Goal: Task Accomplishment & Management: Manage account settings

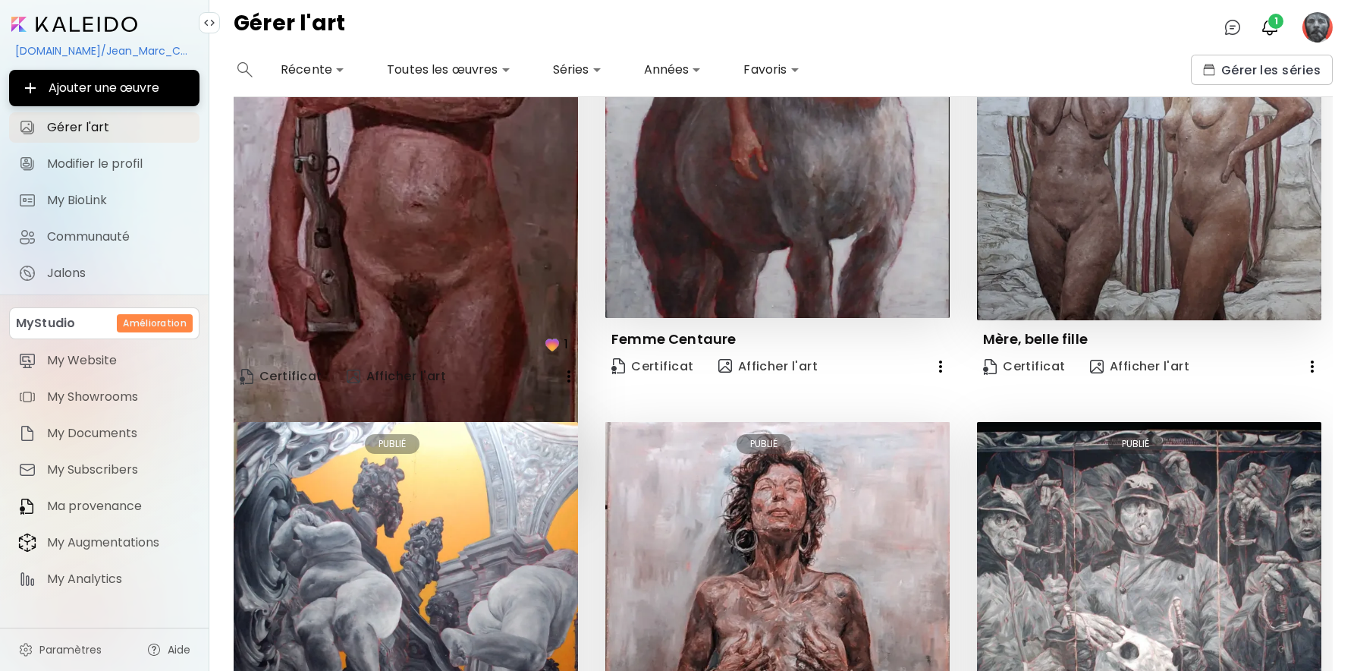
scroll to position [155, 0]
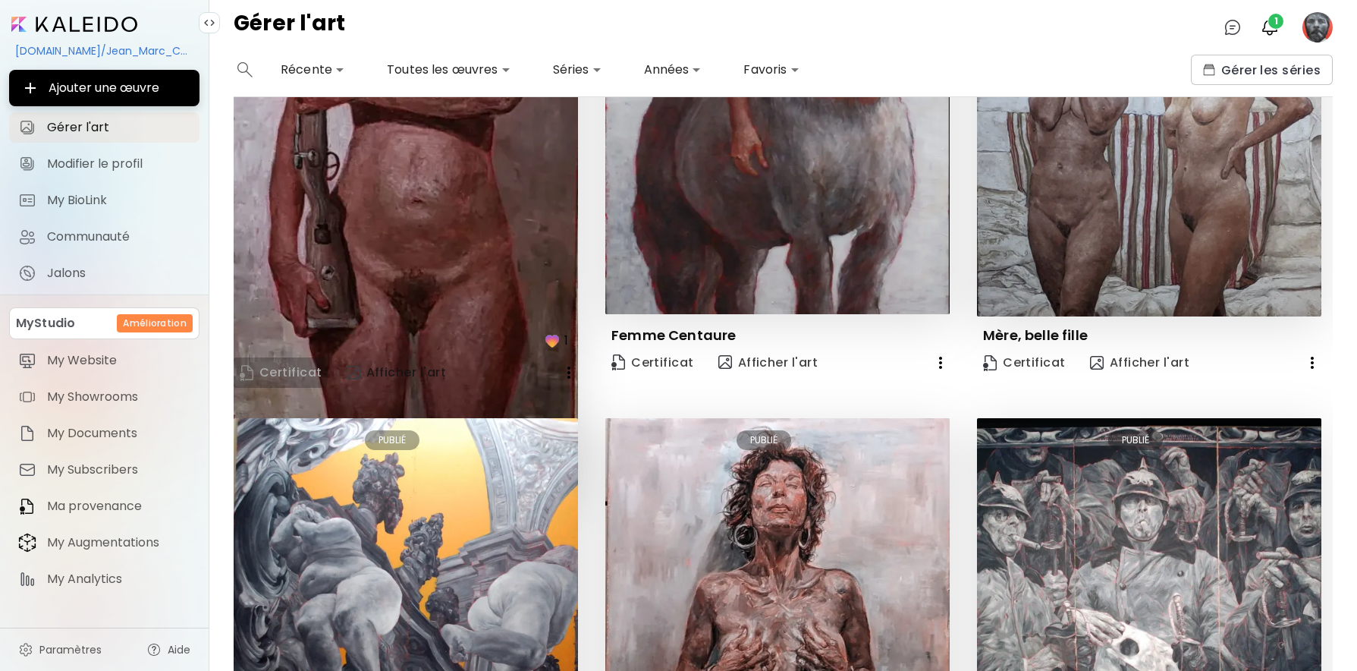
click at [249, 373] on img at bounding box center [247, 373] width 14 height 16
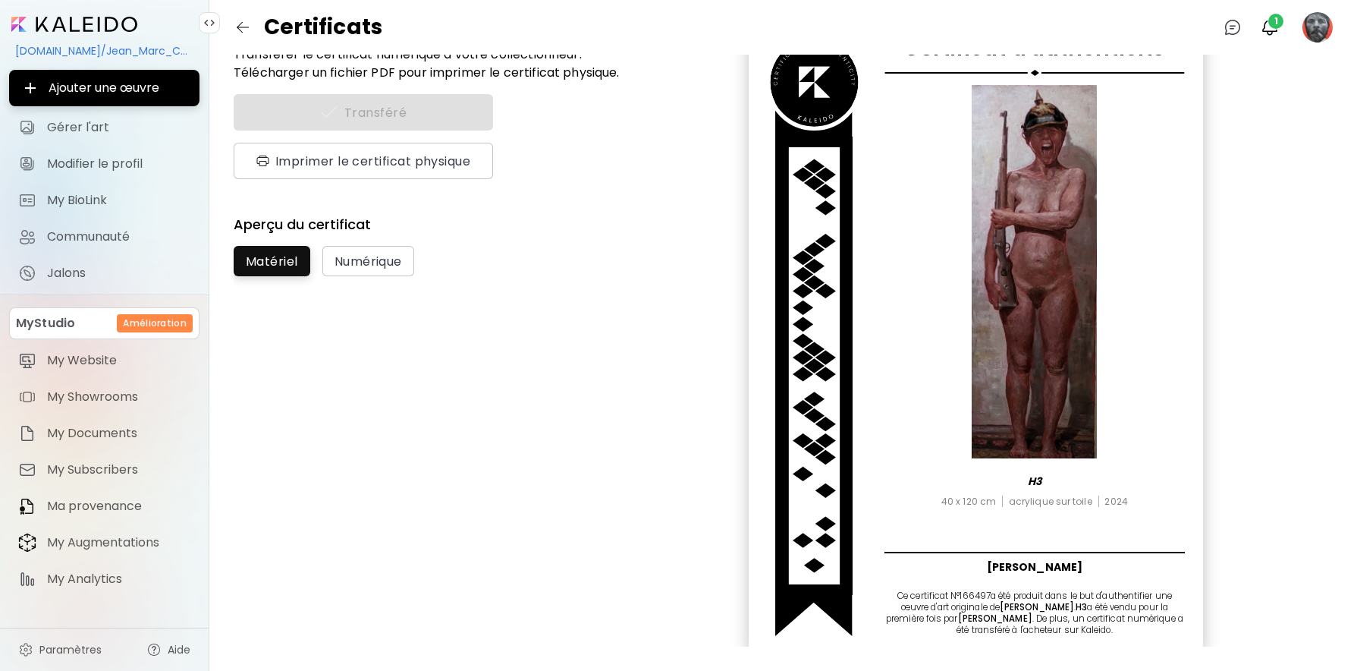
scroll to position [72, 0]
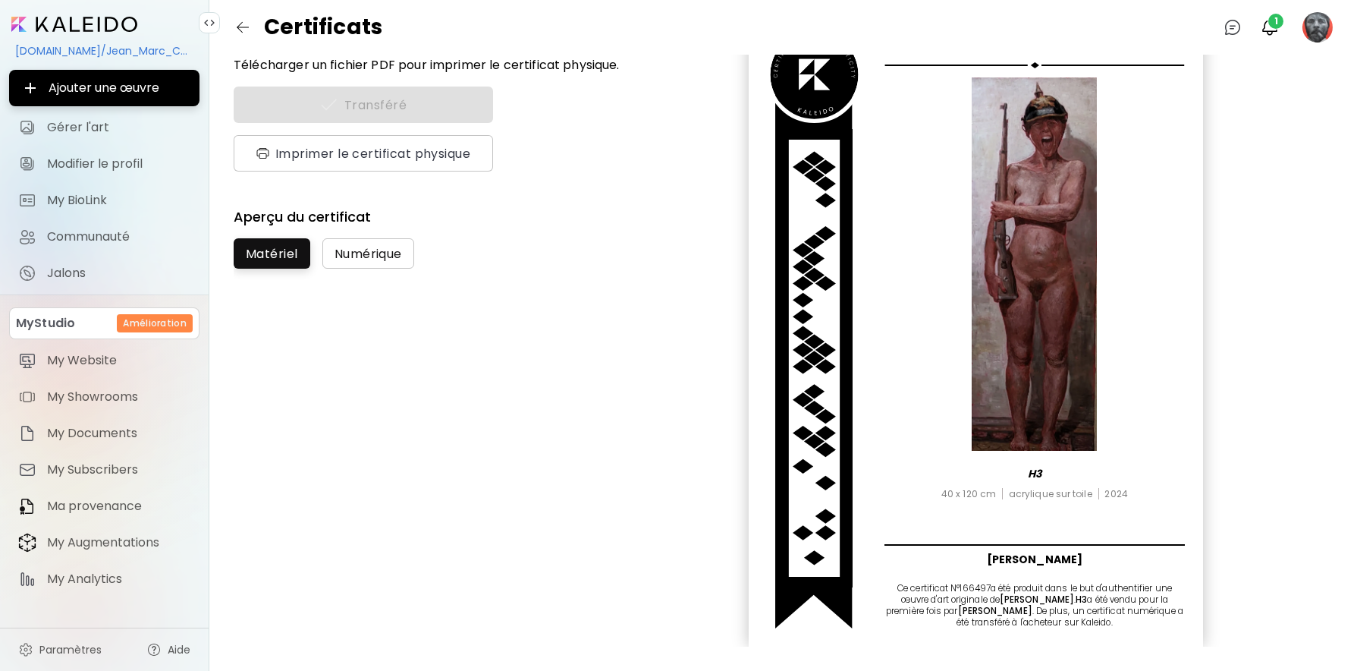
click at [383, 259] on span "Numérique" at bounding box center [369, 254] width 68 height 16
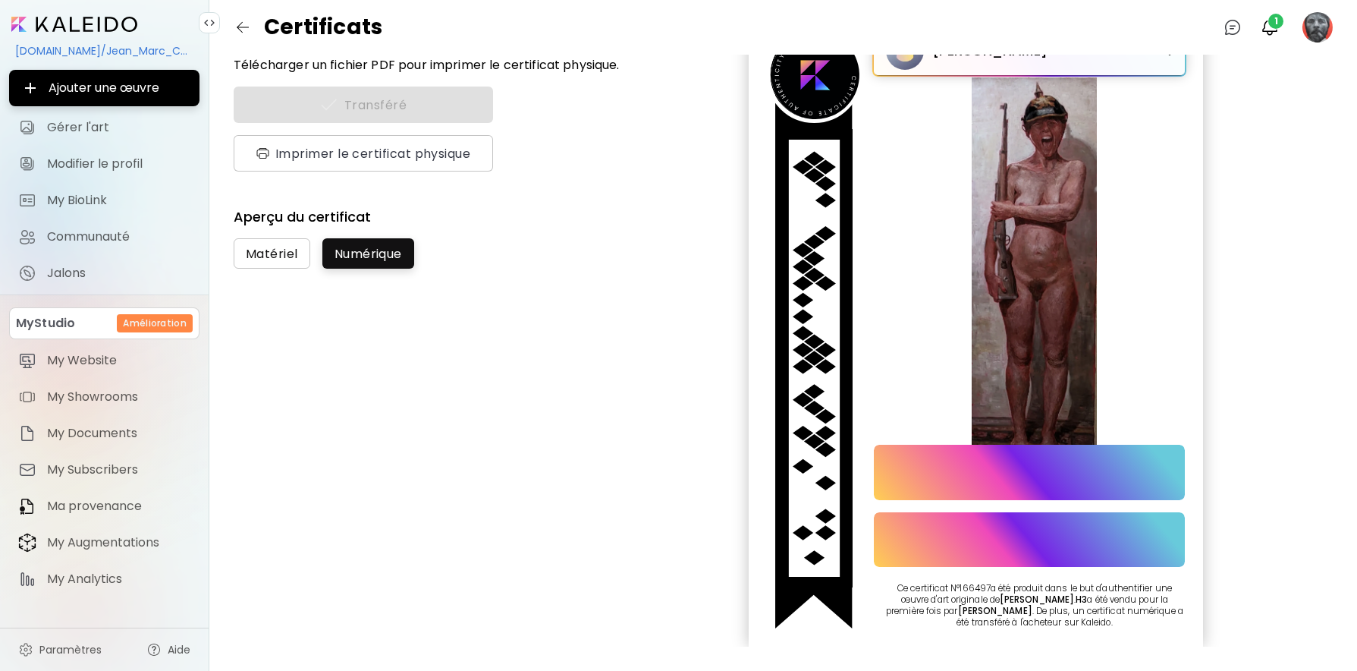
click at [269, 253] on span "Matériel" at bounding box center [272, 254] width 52 height 16
